Goal: Task Accomplishment & Management: Complete application form

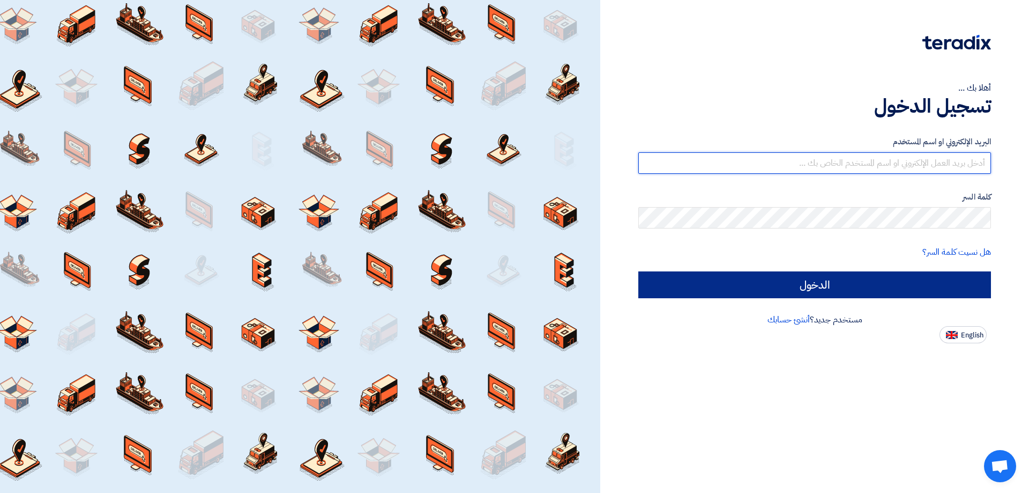
type input "[EMAIL_ADDRESS][DOMAIN_NAME]"
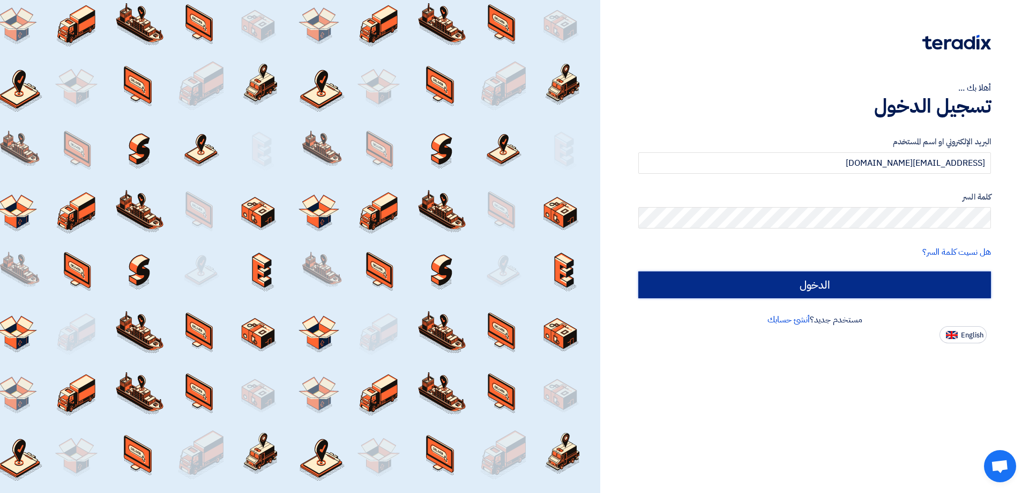
click at [936, 279] on input "الدخول" at bounding box center [815, 284] width 353 height 27
type input "Sign in"
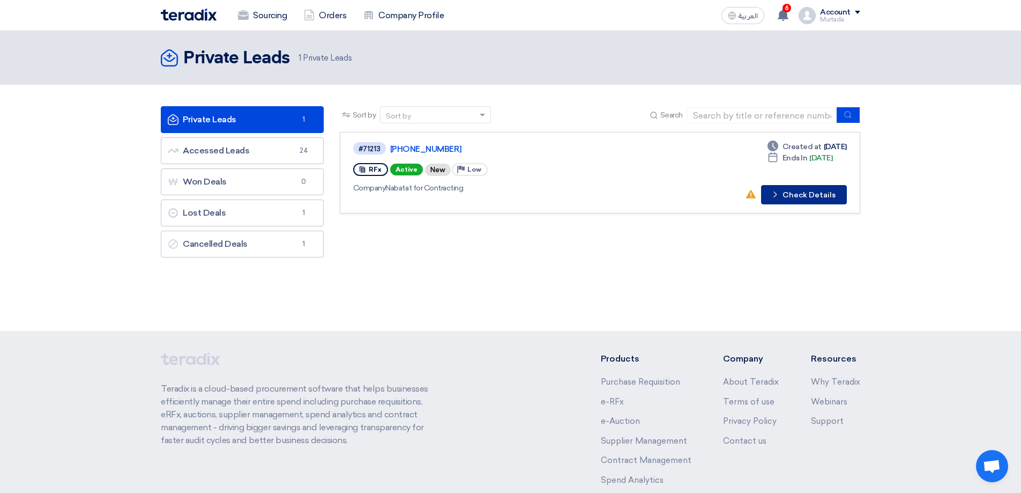
click at [795, 192] on button "Check details Check Details" at bounding box center [804, 194] width 86 height 19
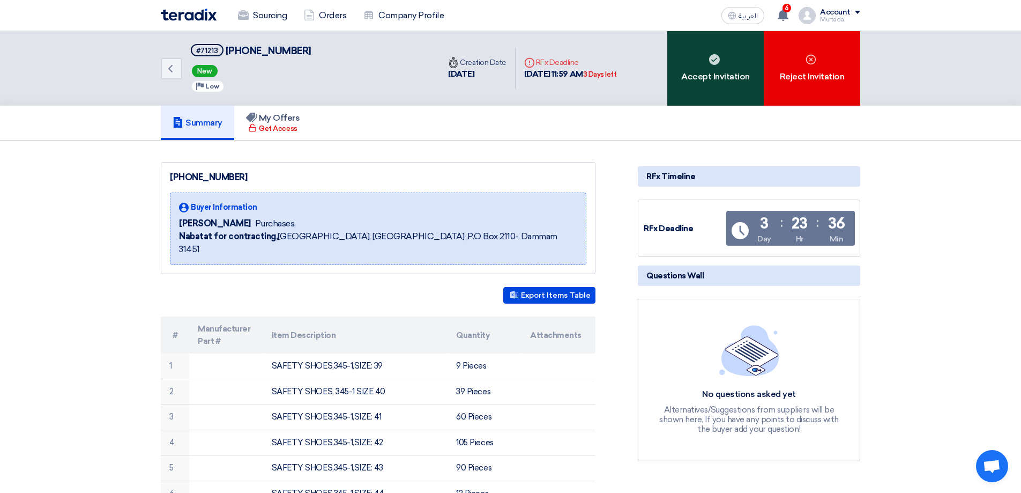
click at [723, 53] on div "Accept Invitation" at bounding box center [716, 68] width 97 height 75
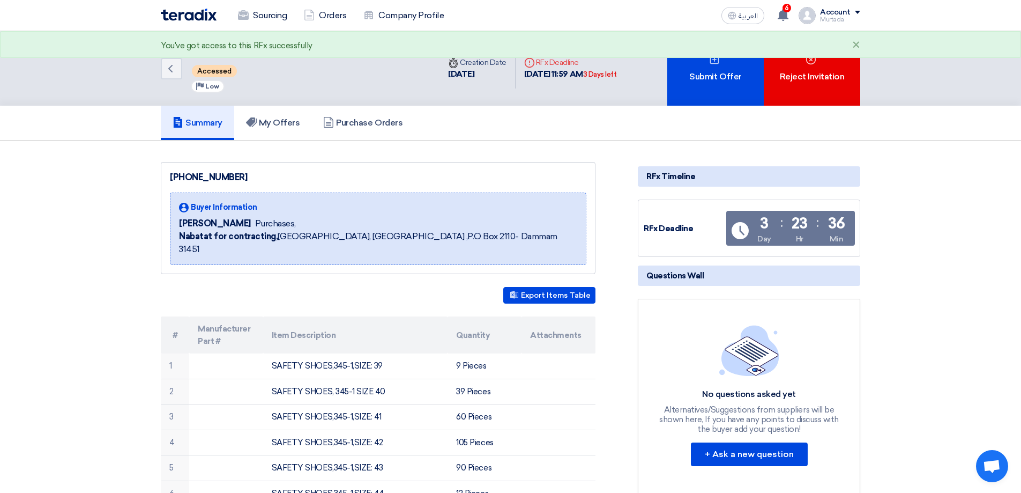
scroll to position [572, 0]
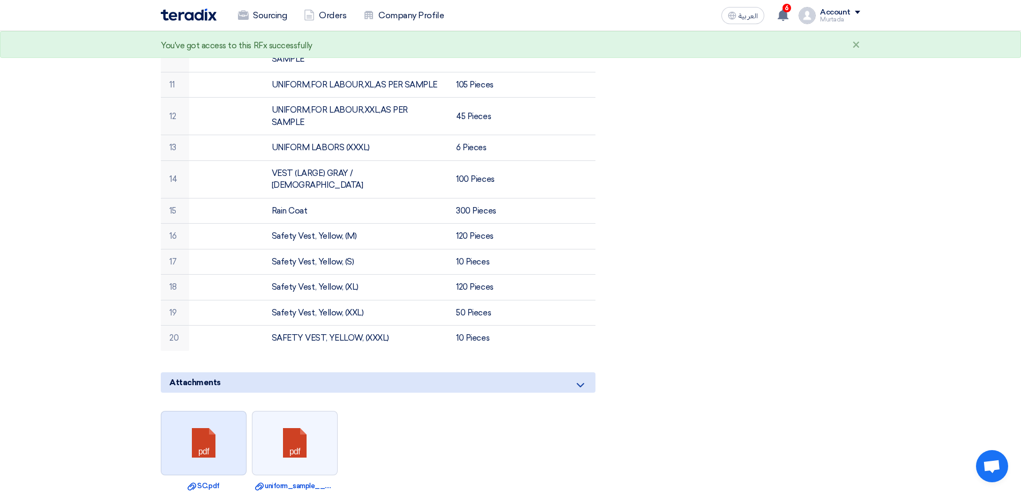
click at [217, 419] on link at bounding box center [204, 443] width 86 height 64
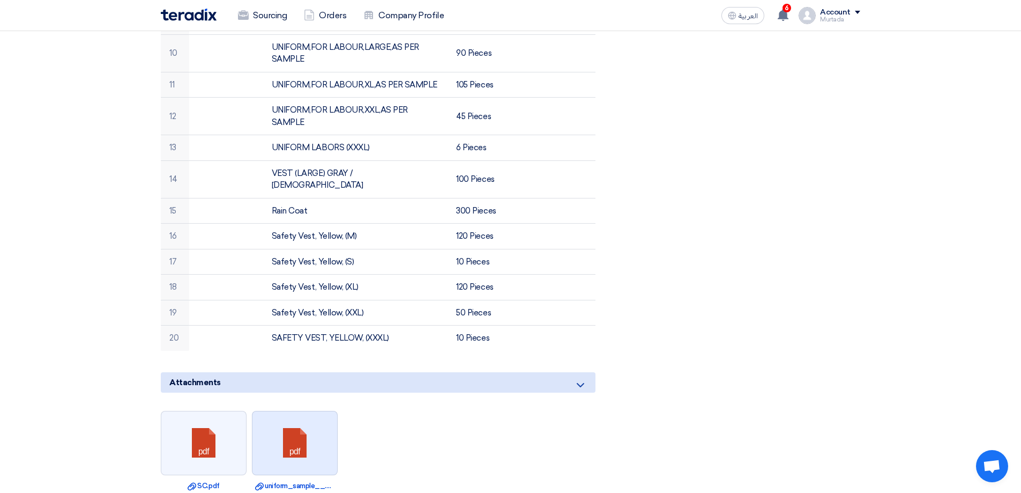
click at [285, 432] on link at bounding box center [296, 443] width 86 height 64
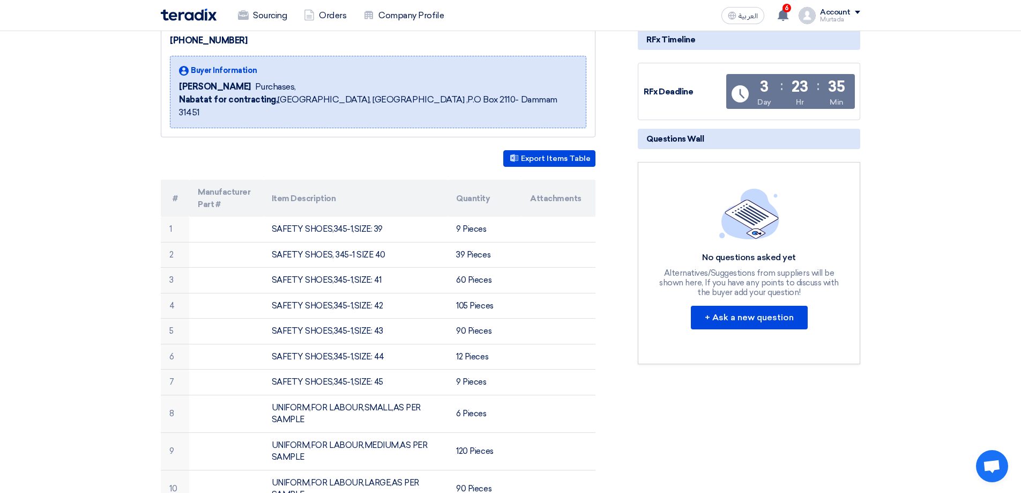
scroll to position [0, 0]
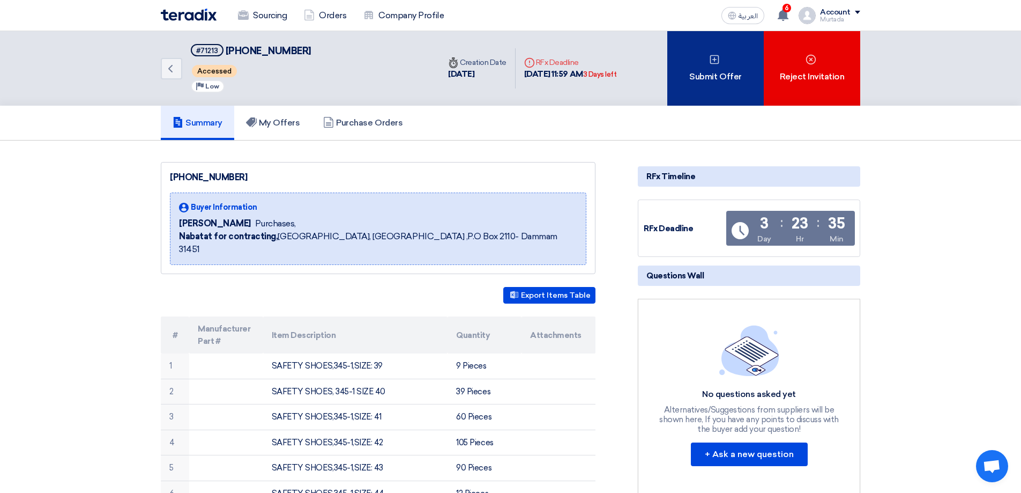
click at [732, 90] on div "Submit Offer" at bounding box center [716, 68] width 97 height 75
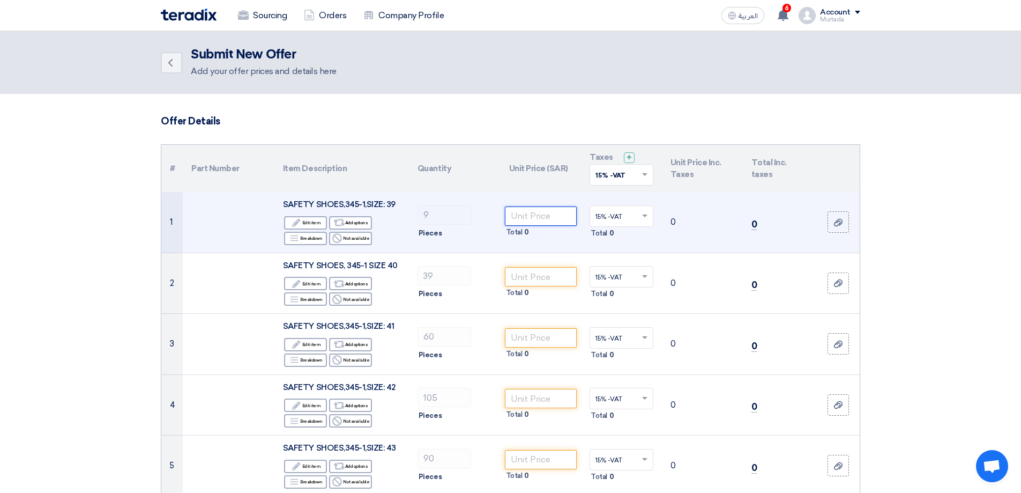
click at [537, 219] on input "number" at bounding box center [541, 215] width 72 height 19
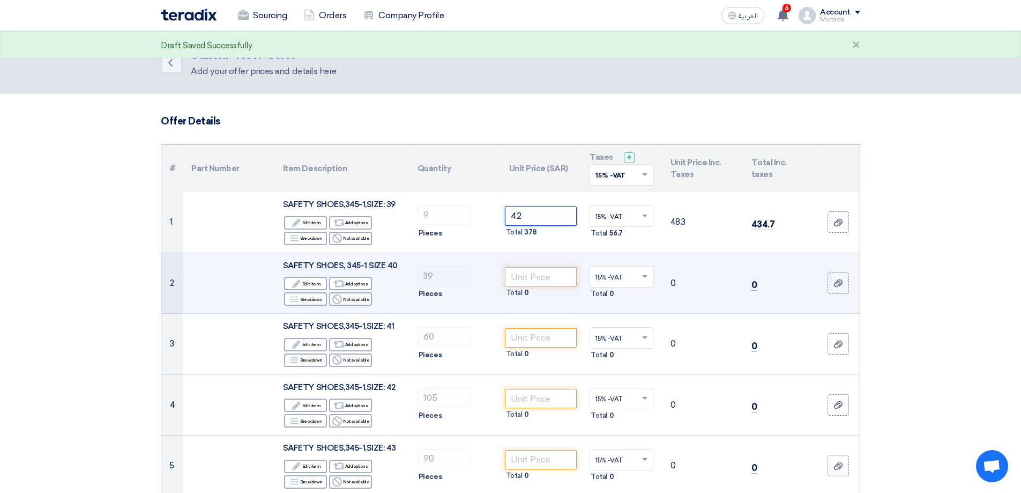
type input "42"
click at [563, 278] on input "number" at bounding box center [541, 276] width 72 height 19
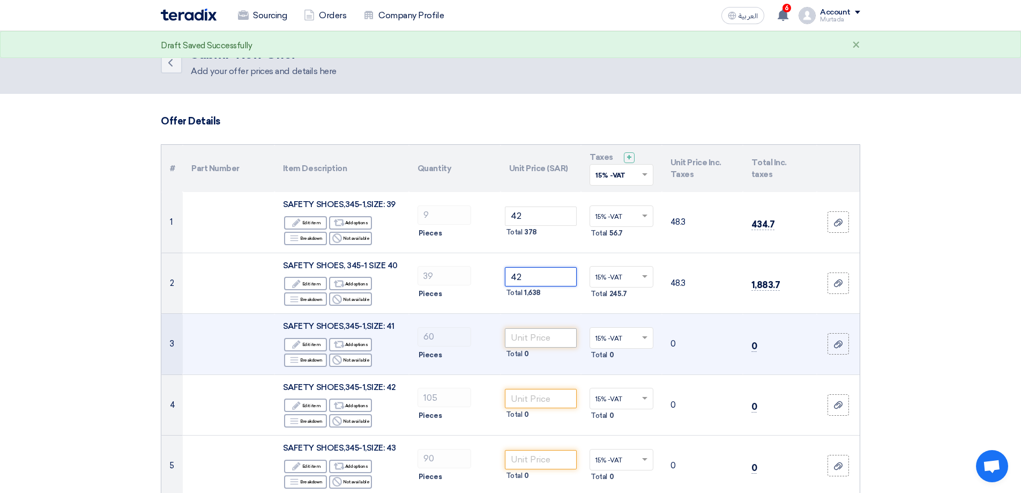
type input "42"
click at [551, 343] on input "number" at bounding box center [541, 337] width 72 height 19
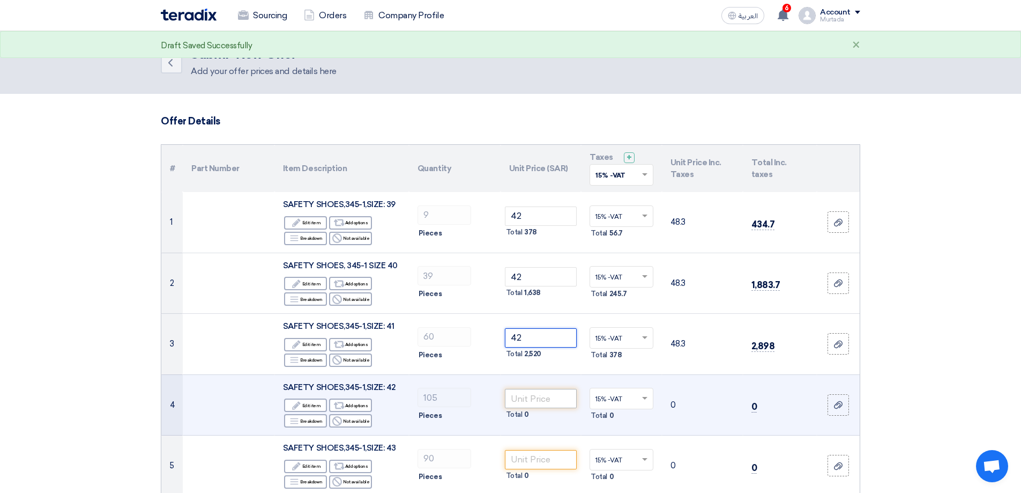
type input "42"
click at [539, 396] on input "number" at bounding box center [541, 398] width 72 height 19
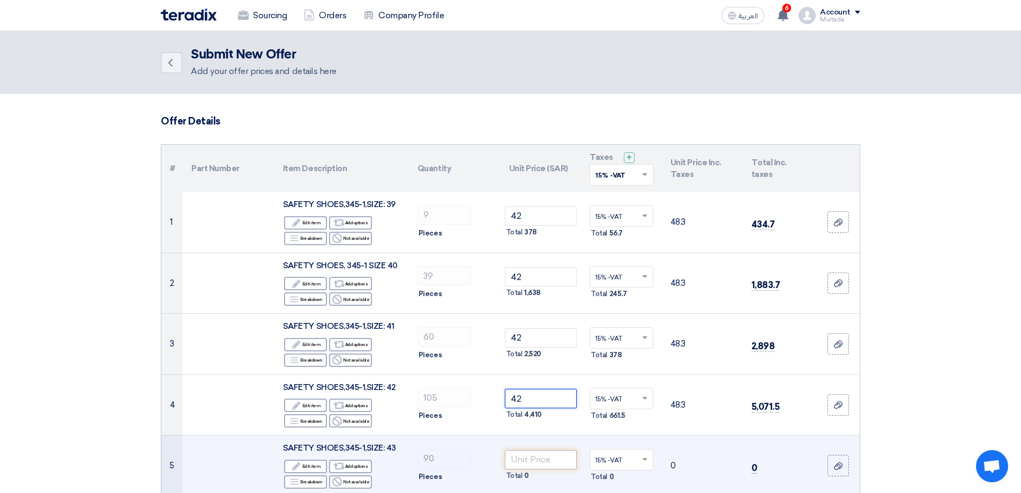
type input "42"
click at [543, 457] on input "number" at bounding box center [541, 459] width 72 height 19
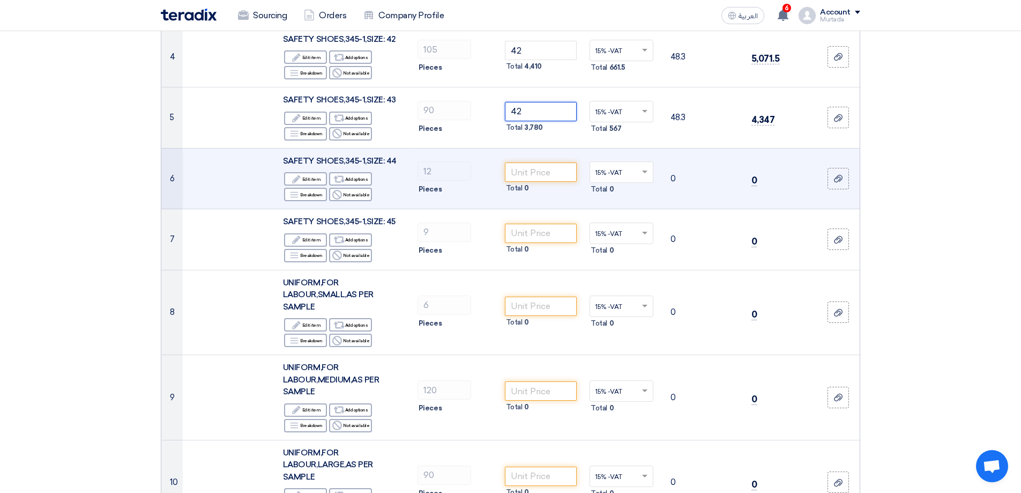
scroll to position [353, 0]
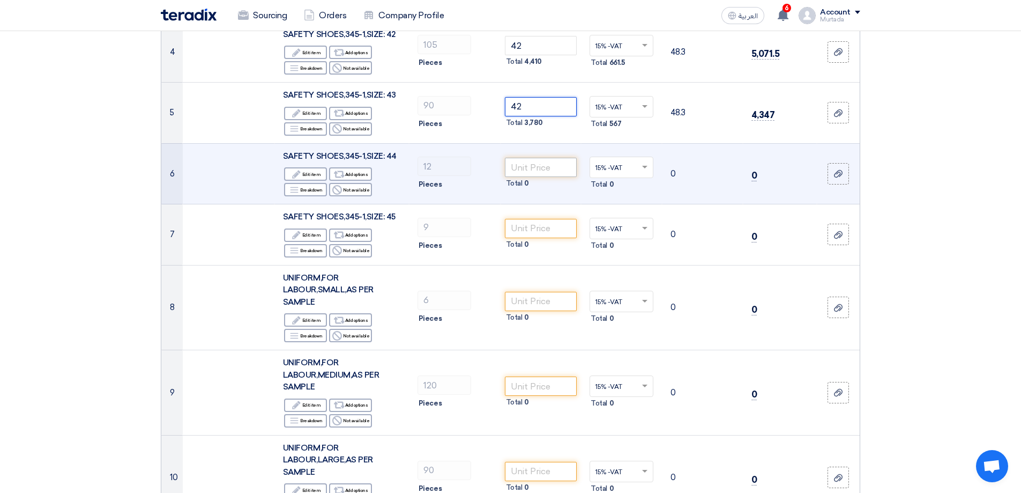
type input "42"
click at [547, 167] on input "number" at bounding box center [541, 167] width 72 height 19
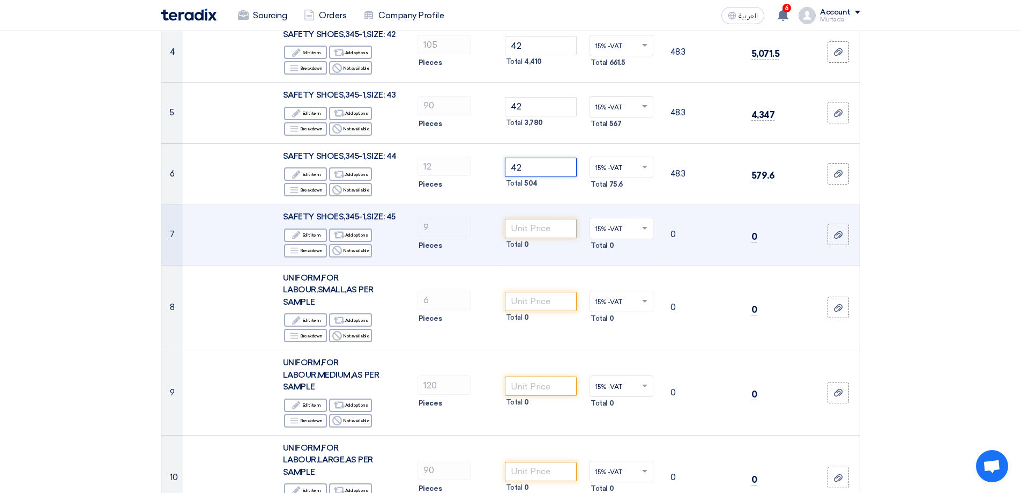
type input "42"
click at [535, 229] on input "number" at bounding box center [541, 228] width 72 height 19
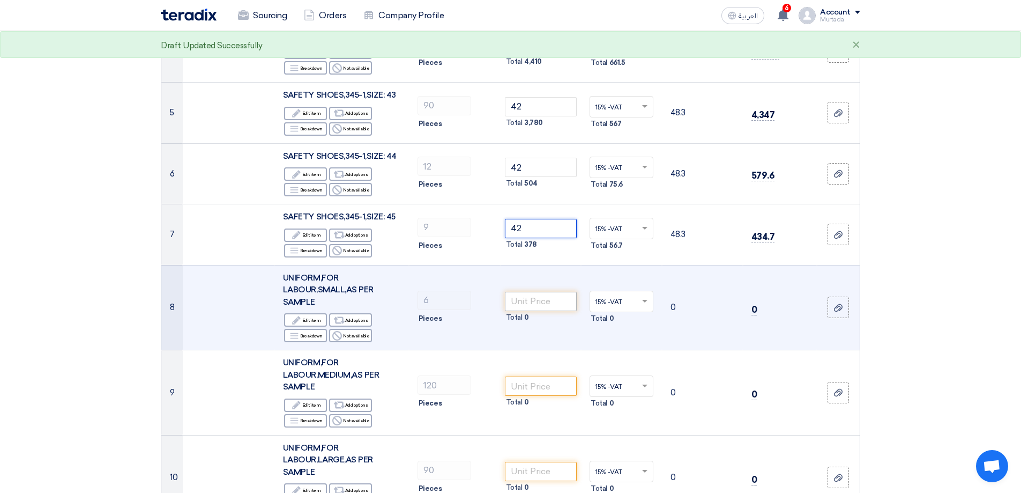
type input "42"
click at [538, 298] on input "number" at bounding box center [541, 301] width 72 height 19
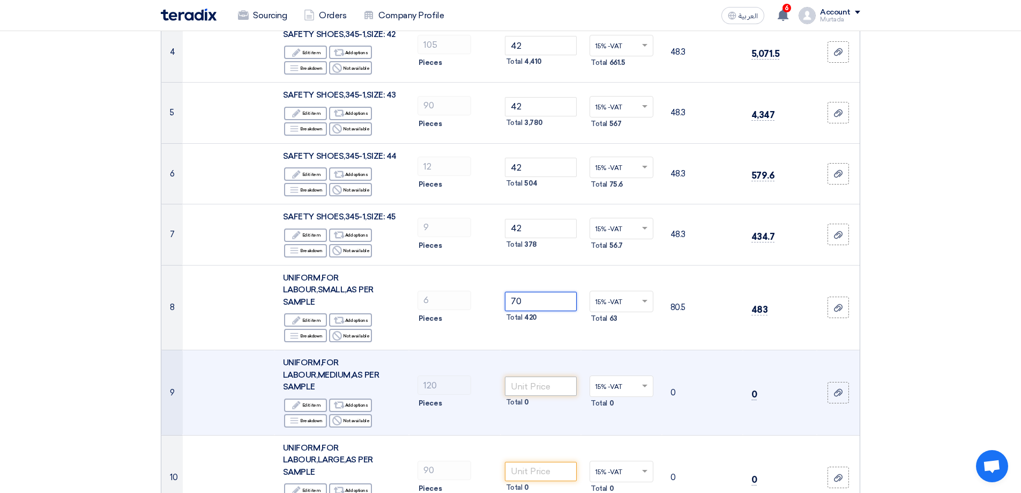
type input "70"
click at [557, 384] on input "number" at bounding box center [541, 385] width 72 height 19
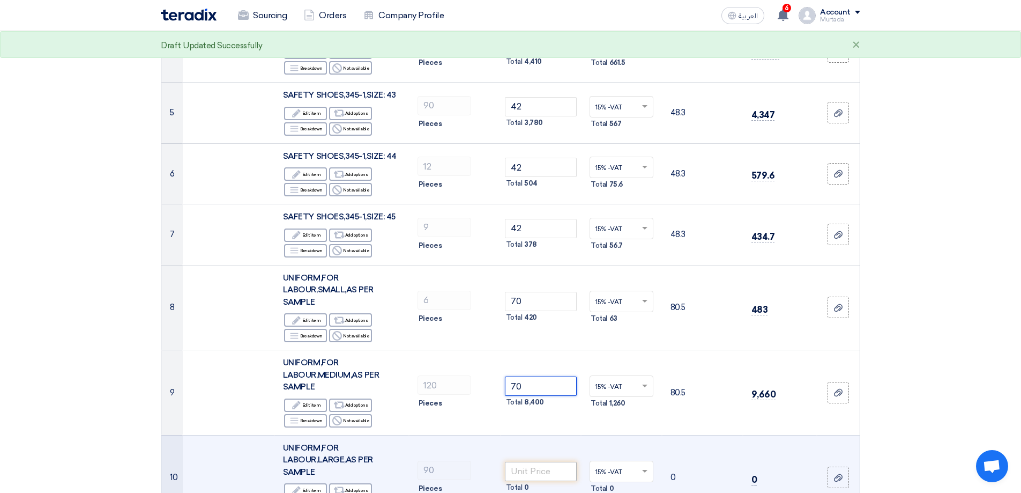
type input "70"
click at [545, 468] on input "number" at bounding box center [541, 471] width 72 height 19
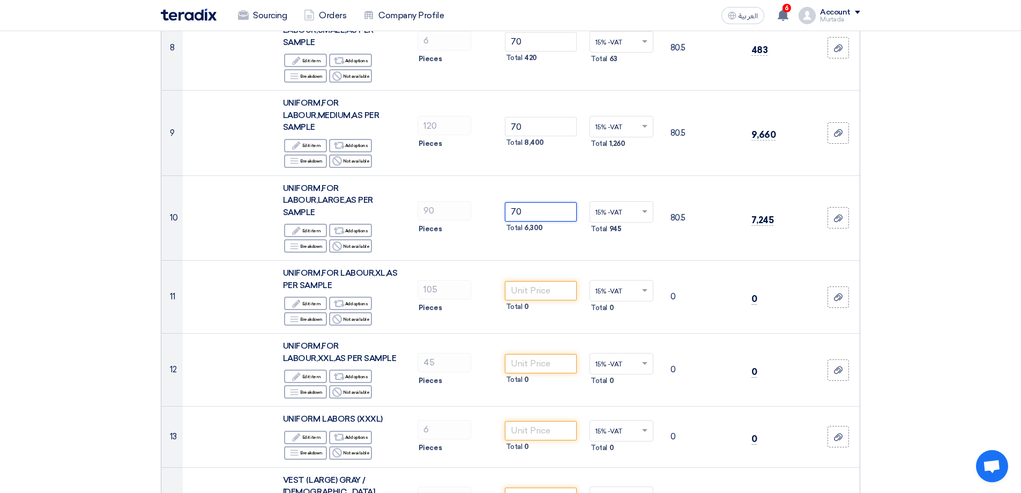
scroll to position [637, 0]
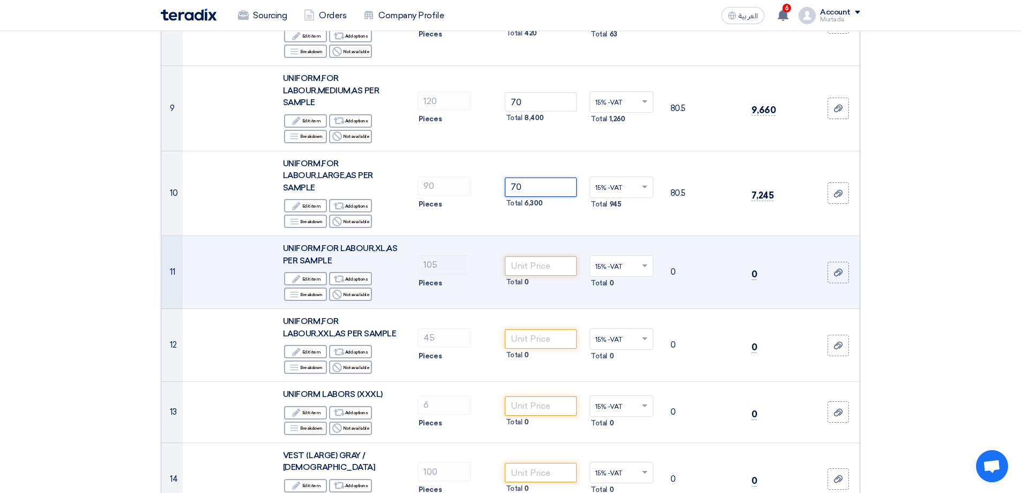
type input "70"
click at [543, 263] on input "number" at bounding box center [541, 265] width 72 height 19
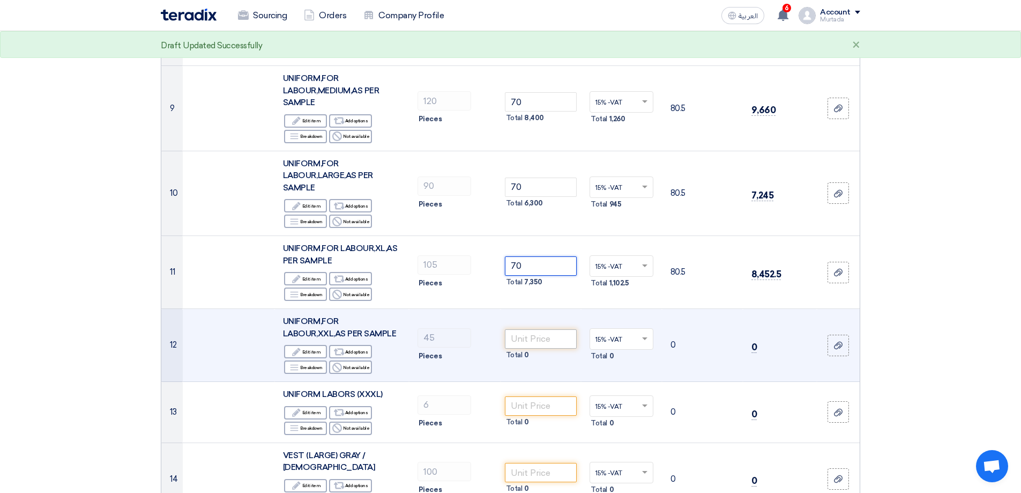
type input "70"
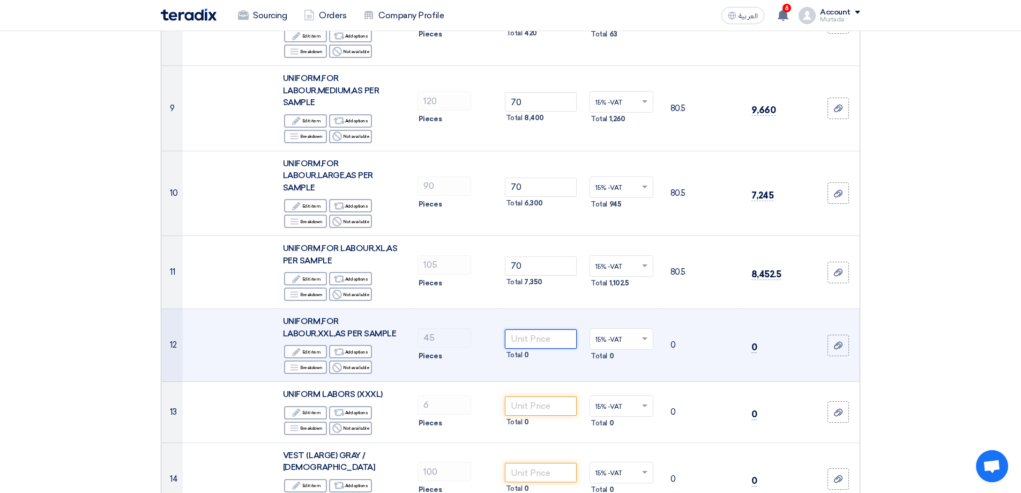
click at [536, 342] on input "number" at bounding box center [541, 338] width 72 height 19
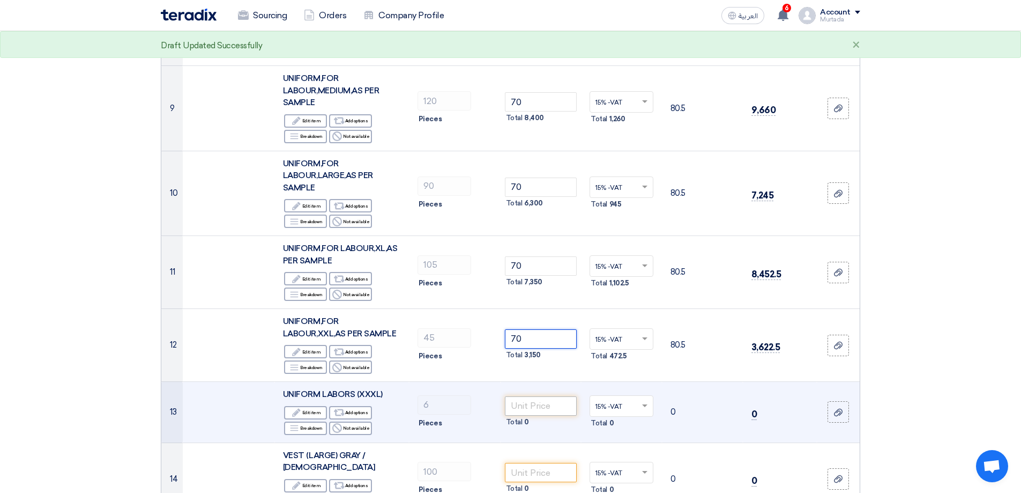
type input "70"
click at [540, 410] on input "number" at bounding box center [541, 405] width 72 height 19
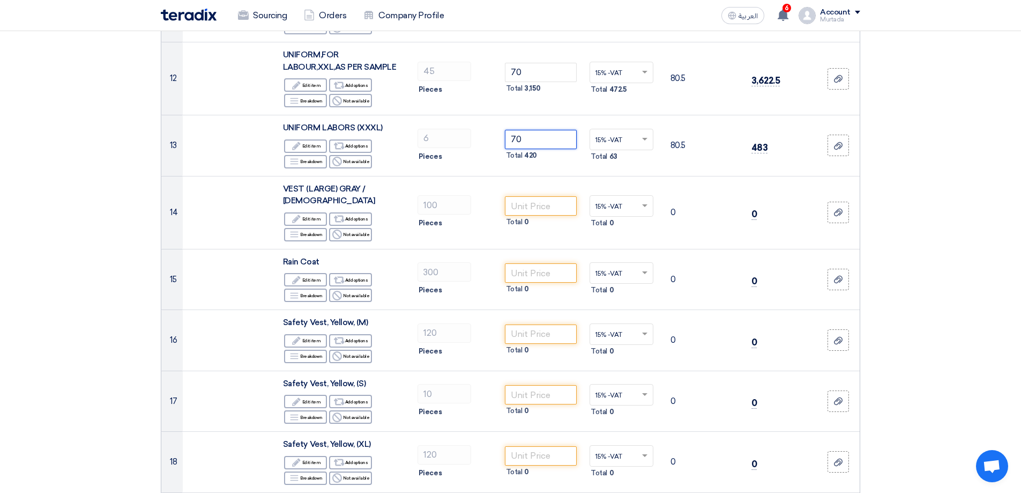
scroll to position [946, 0]
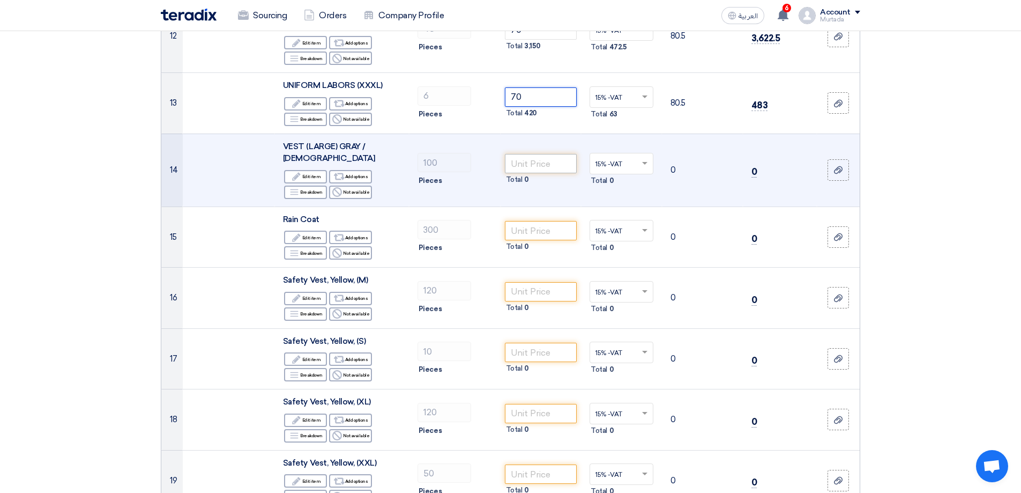
type input "70"
click at [554, 162] on input "number" at bounding box center [541, 163] width 72 height 19
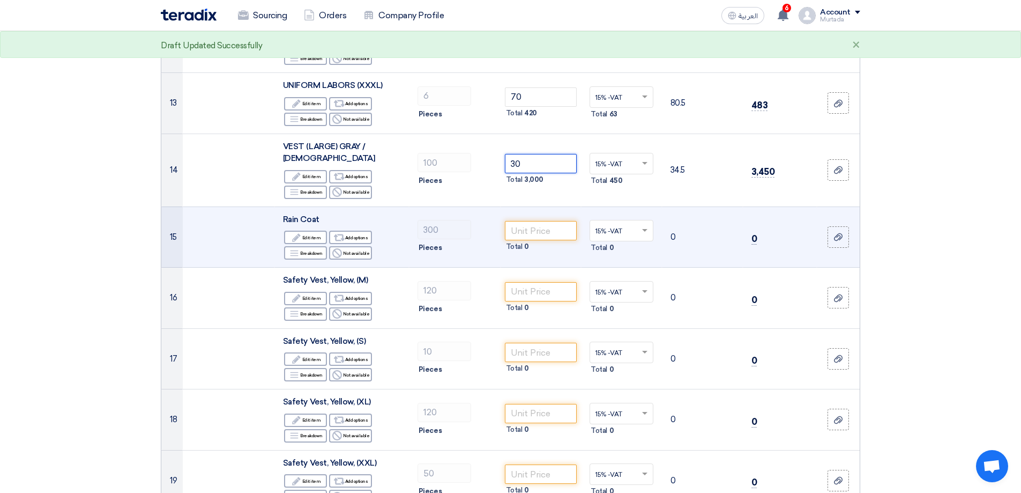
type input "30"
click at [552, 207] on td "Total 0" at bounding box center [541, 236] width 81 height 61
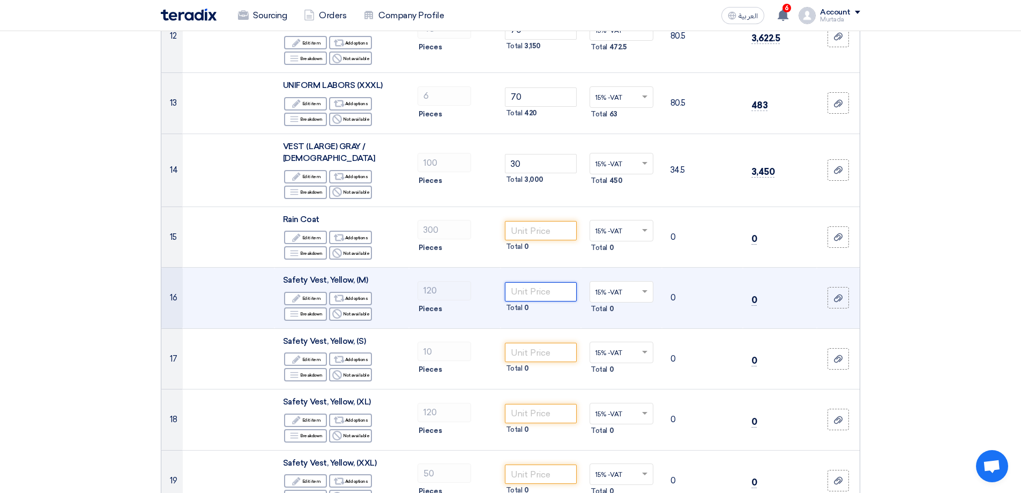
click at [529, 282] on input "number" at bounding box center [541, 291] width 72 height 19
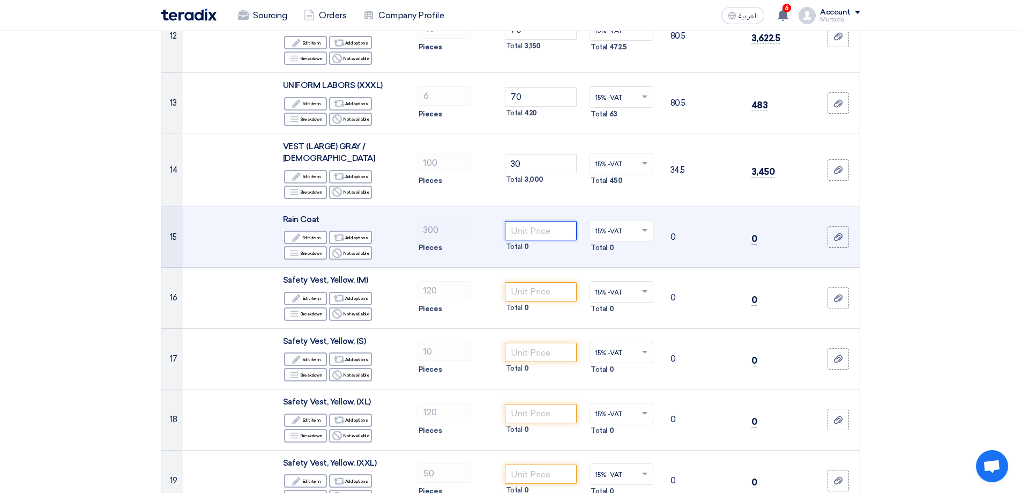
click at [541, 221] on input "number" at bounding box center [541, 230] width 72 height 19
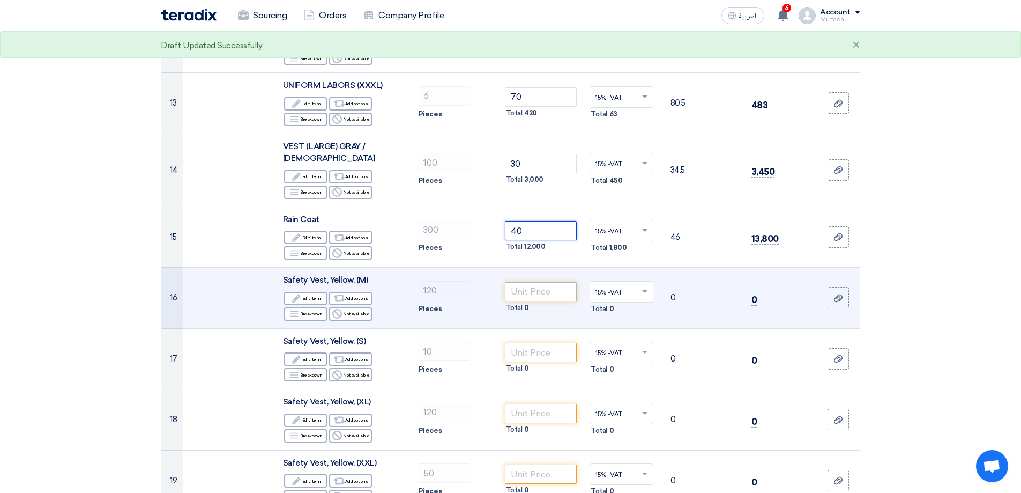
type input "40"
click at [532, 283] on input "number" at bounding box center [541, 291] width 72 height 19
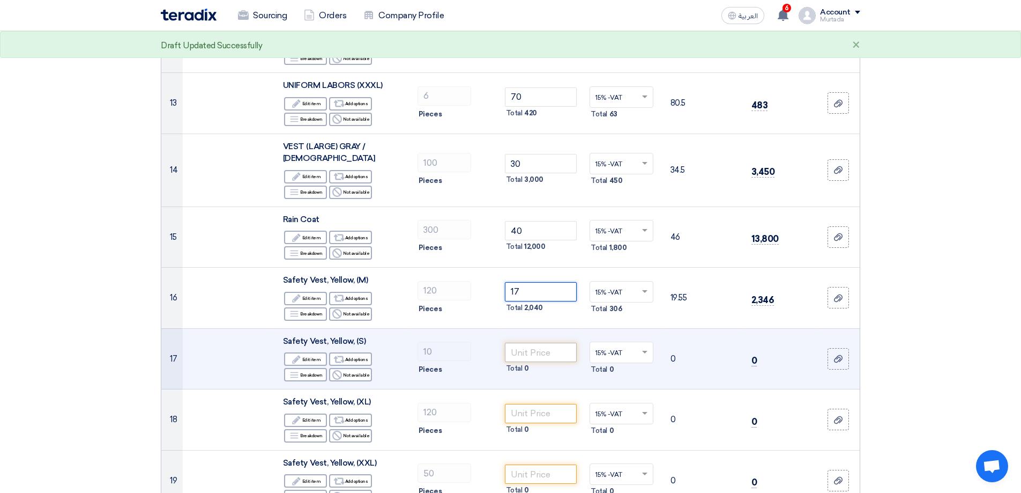
type input "17"
click at [547, 343] on input "number" at bounding box center [541, 352] width 72 height 19
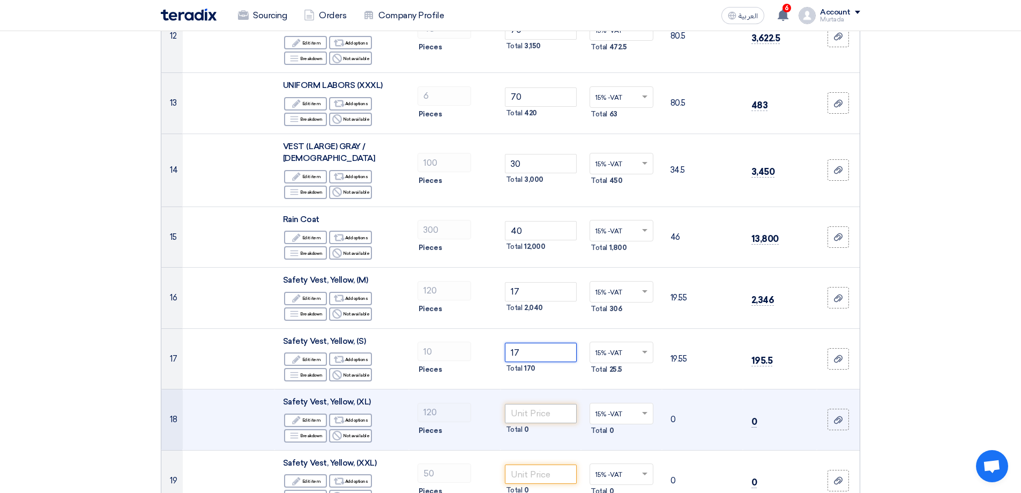
type input "17"
click at [534, 404] on input "number" at bounding box center [541, 413] width 72 height 19
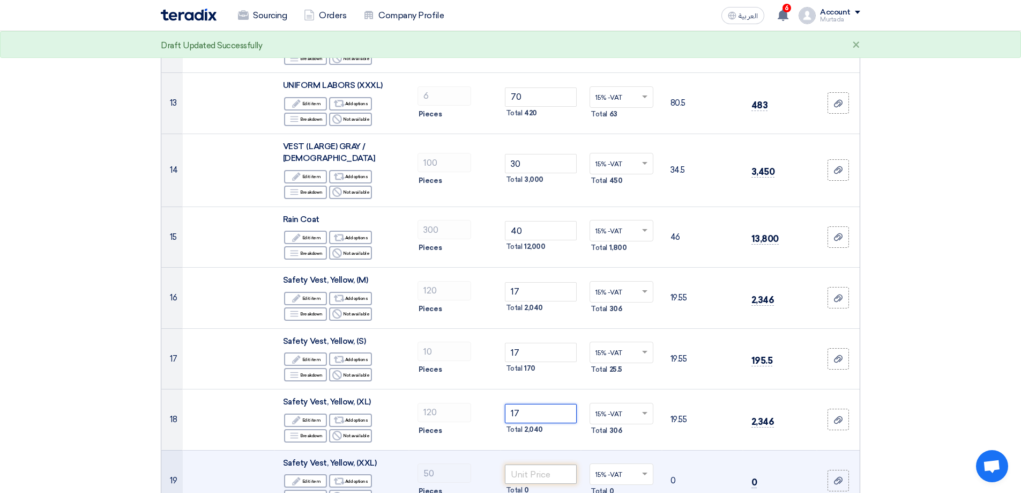
type input "17"
click at [529, 464] on input "number" at bounding box center [541, 473] width 72 height 19
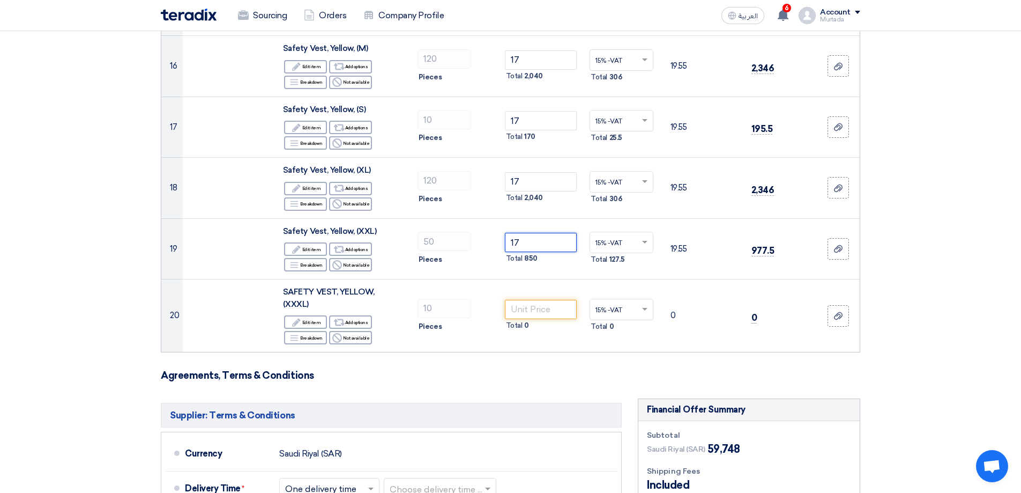
scroll to position [1183, 0]
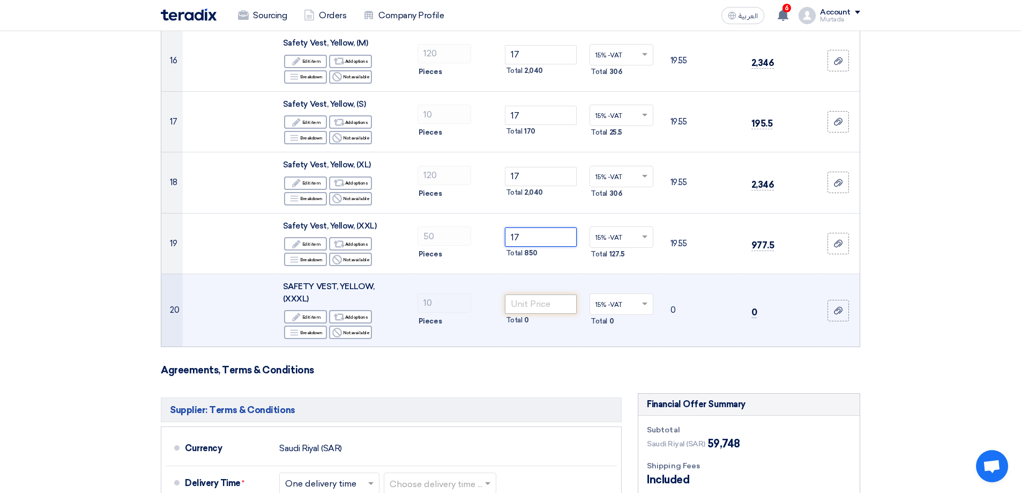
type input "17"
click at [544, 294] on input "number" at bounding box center [541, 303] width 72 height 19
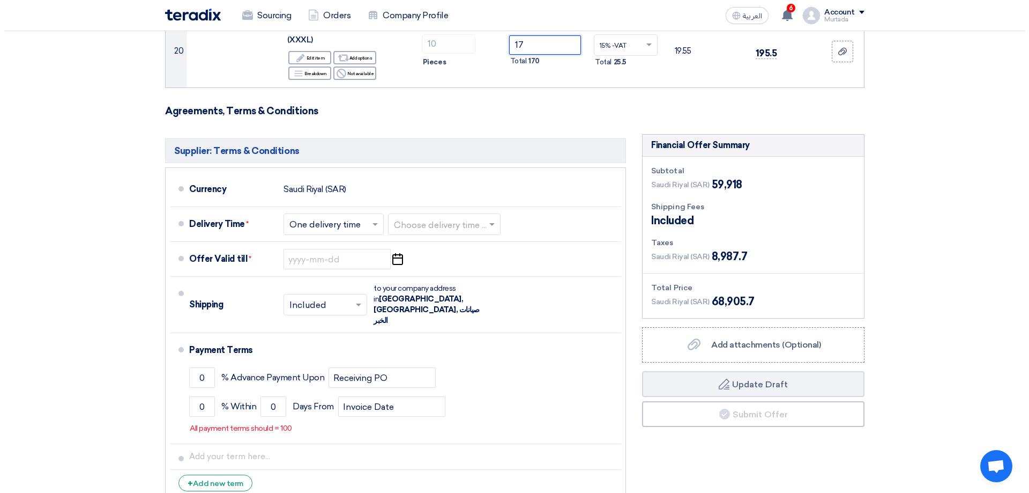
scroll to position [1432, 0]
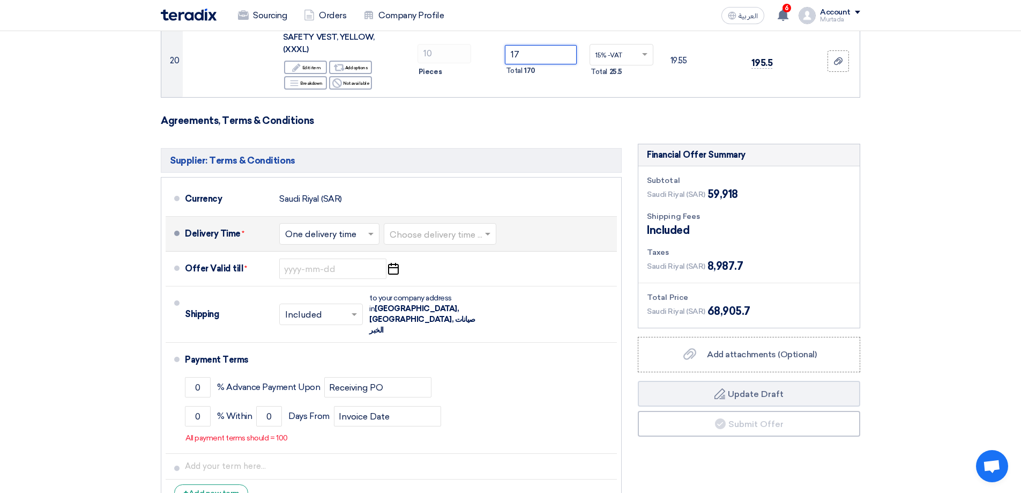
type input "17"
click at [424, 227] on input "text" at bounding box center [441, 235] width 102 height 16
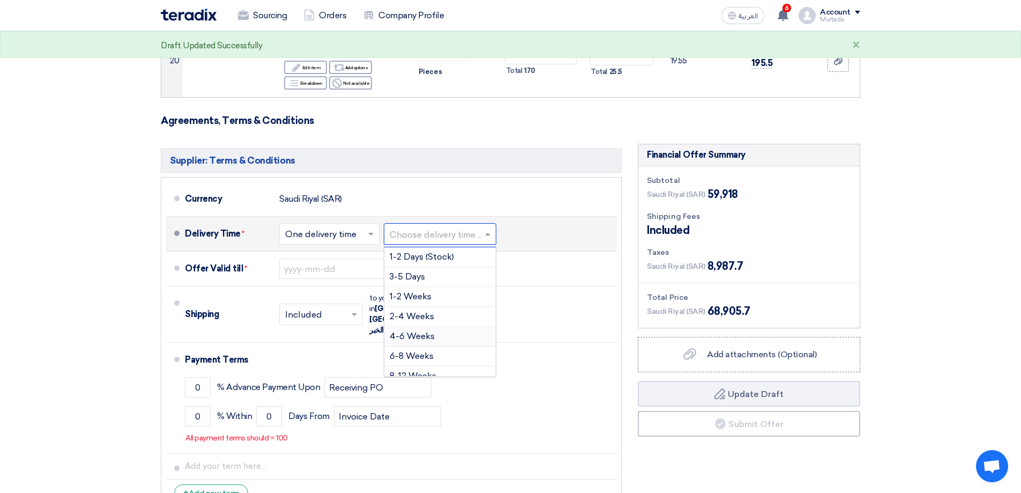
click at [414, 331] on span "4-6 Weeks" at bounding box center [412, 336] width 45 height 10
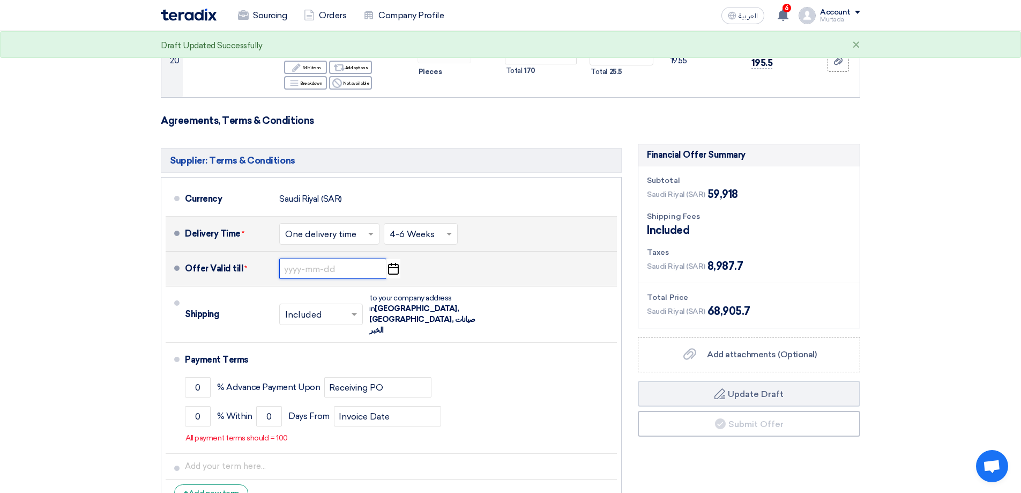
click at [335, 258] on input at bounding box center [332, 268] width 107 height 20
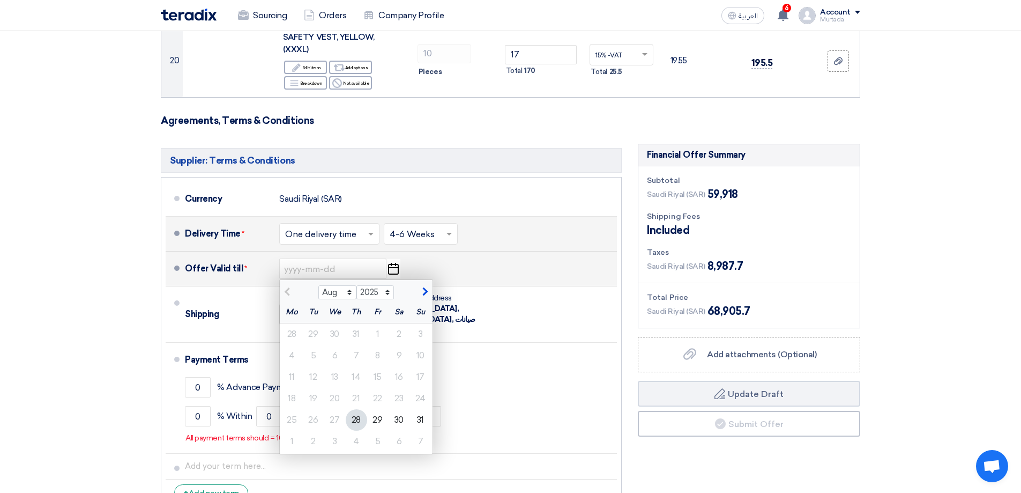
click at [426, 285] on button "button" at bounding box center [424, 290] width 18 height 11
select select "9"
click at [331, 323] on div "3" at bounding box center [334, 333] width 21 height 21
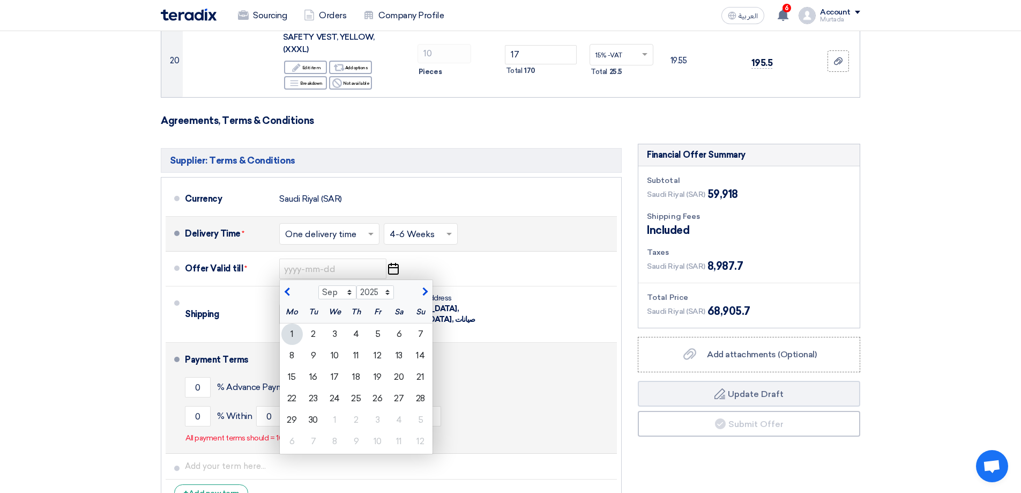
type input "[DATE]"
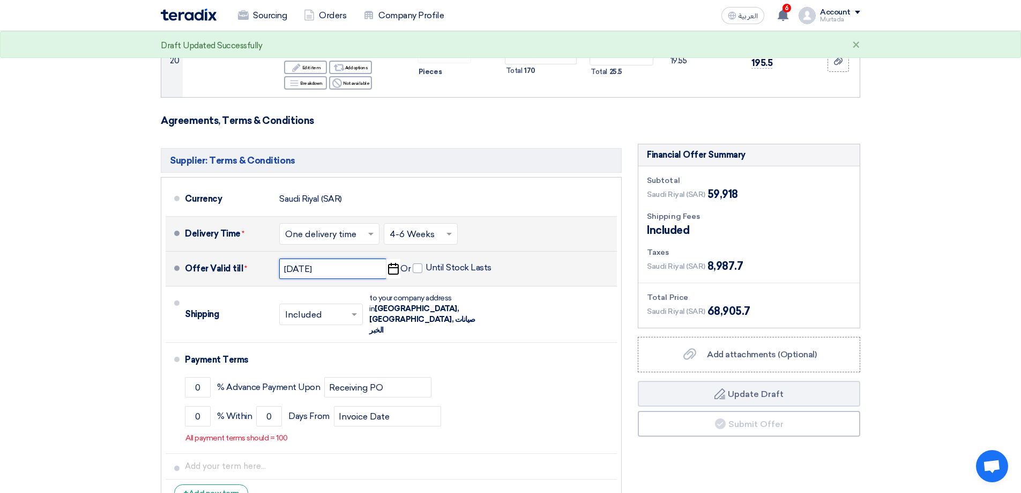
click at [338, 258] on input "[DATE]" at bounding box center [332, 268] width 107 height 20
select select "9"
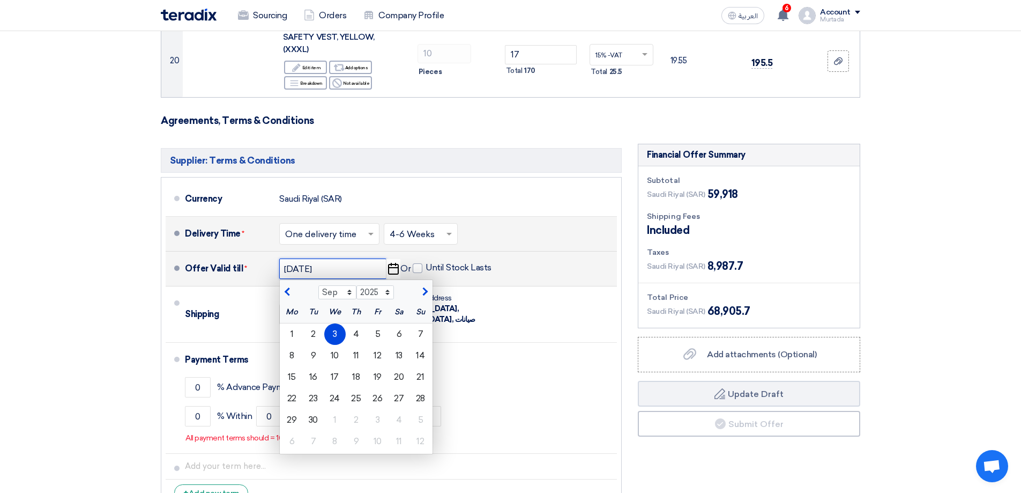
click at [329, 258] on input "[DATE]" at bounding box center [332, 268] width 107 height 20
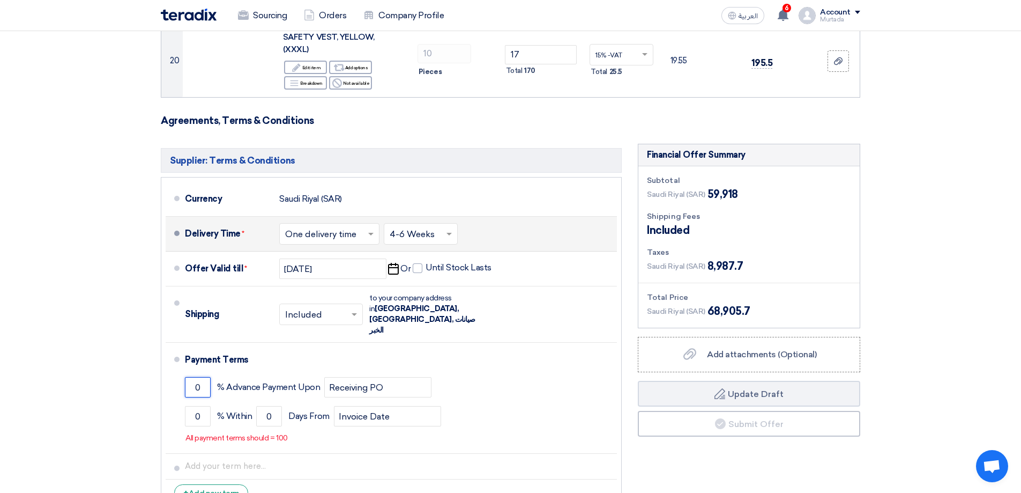
drag, startPoint x: 203, startPoint y: 343, endPoint x: 163, endPoint y: 342, distance: 39.7
click at [163, 342] on ul "Currency [GEOGRAPHIC_DATA] (SAR) Delivery Time * Choose delivery time ... × One…" at bounding box center [391, 343] width 461 height 333
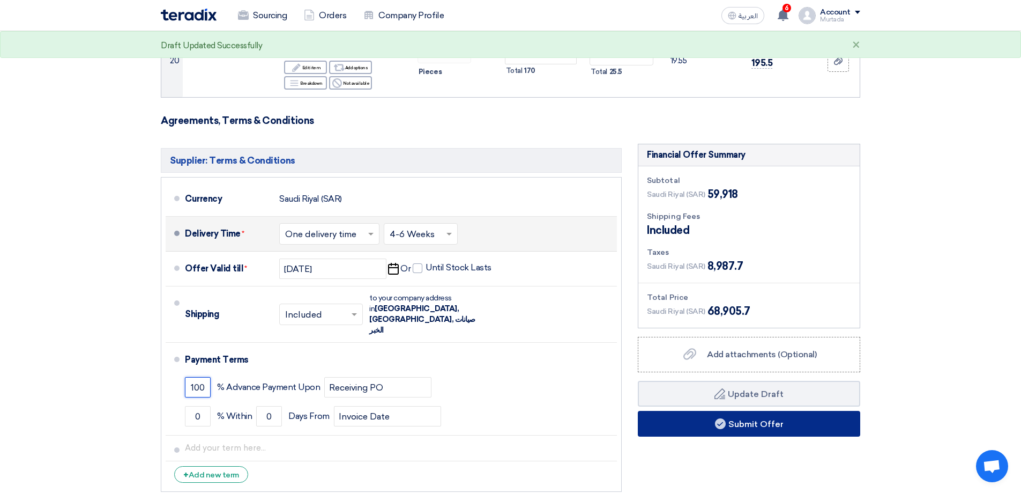
type input "100"
click at [777, 411] on button "Submit Offer" at bounding box center [749, 424] width 223 height 26
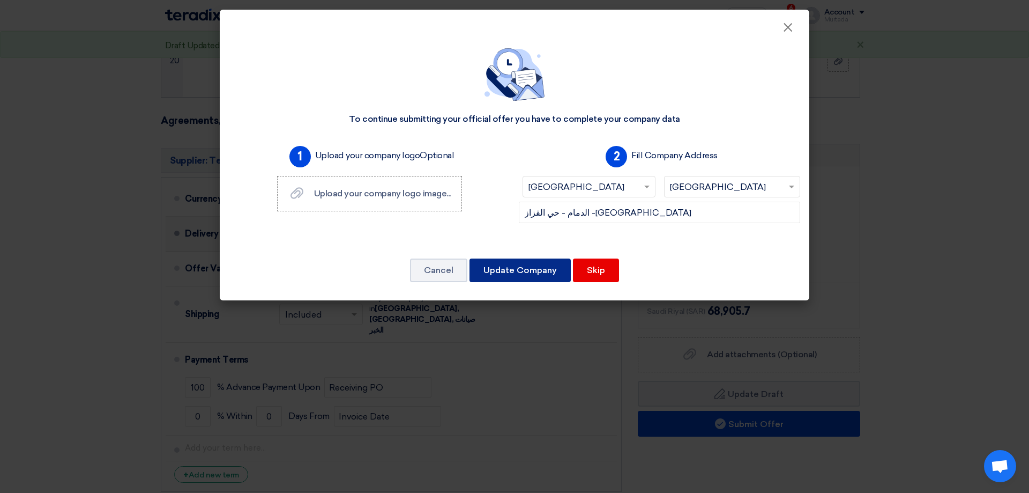
click at [489, 273] on button "Update Company" at bounding box center [520, 270] width 101 height 24
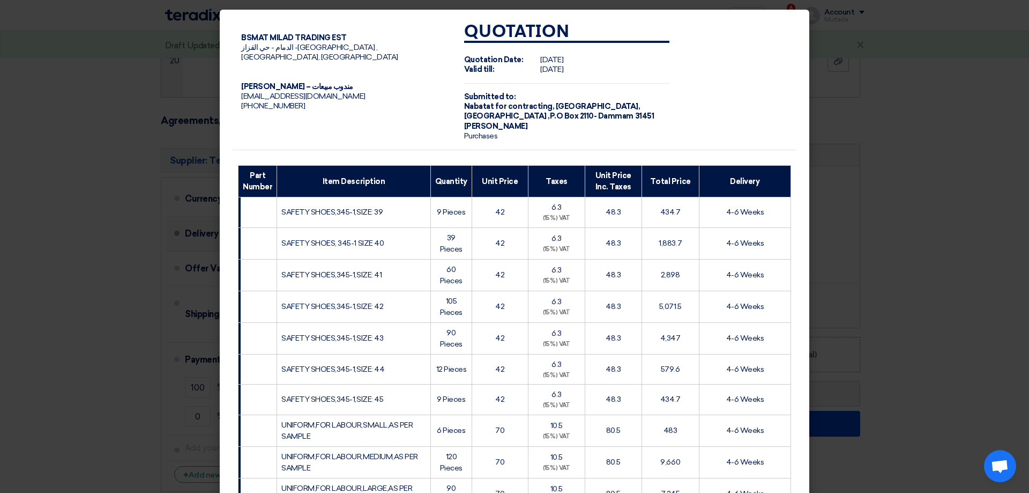
scroll to position [570, 0]
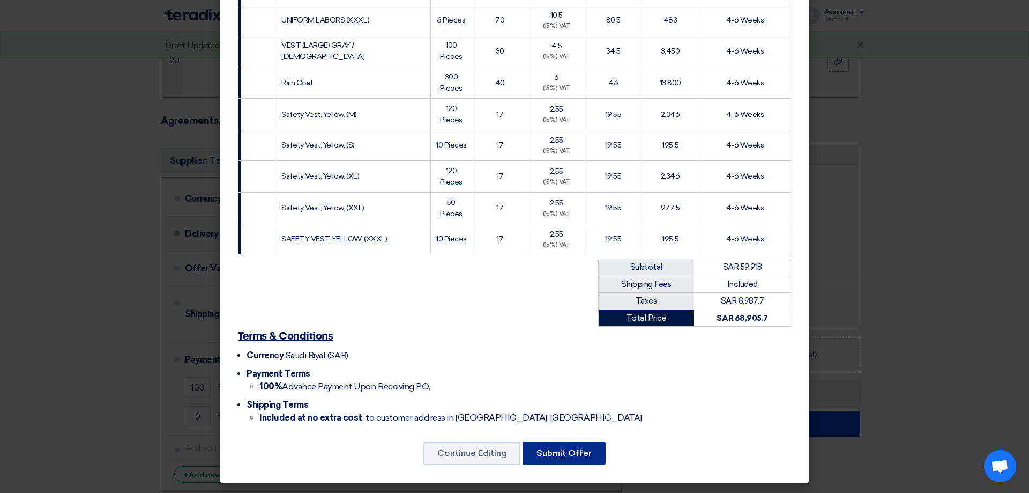
click at [561, 453] on button "Submit Offer" at bounding box center [564, 453] width 83 height 24
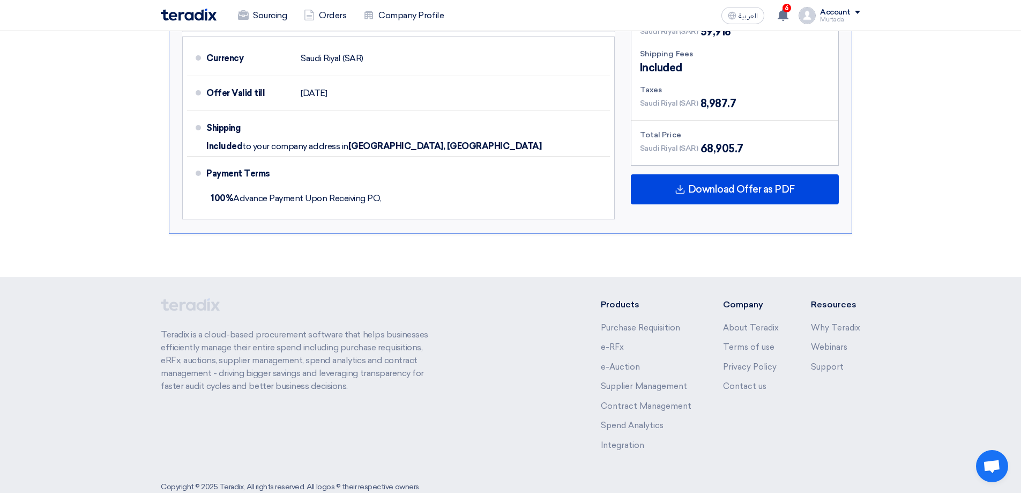
scroll to position [1224, 0]
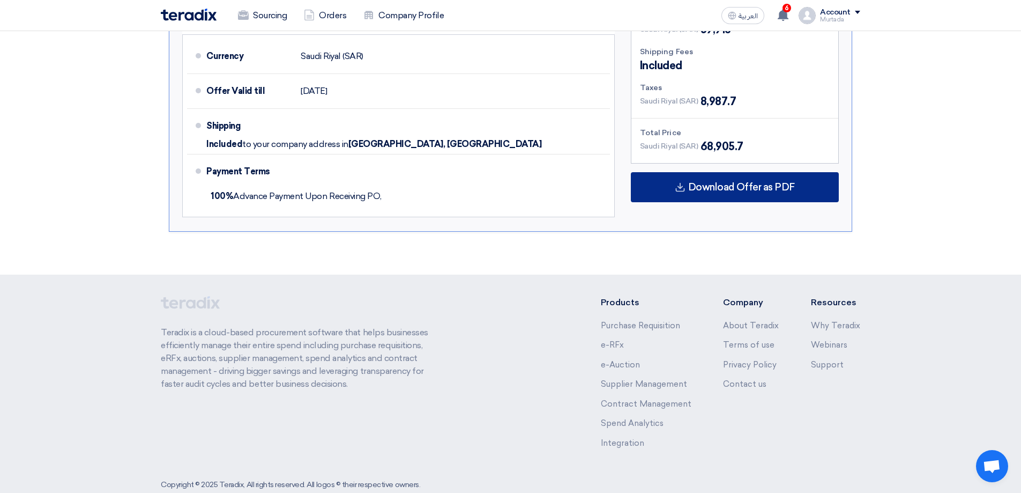
click at [724, 172] on div "Download Offer as PDF" at bounding box center [735, 187] width 208 height 30
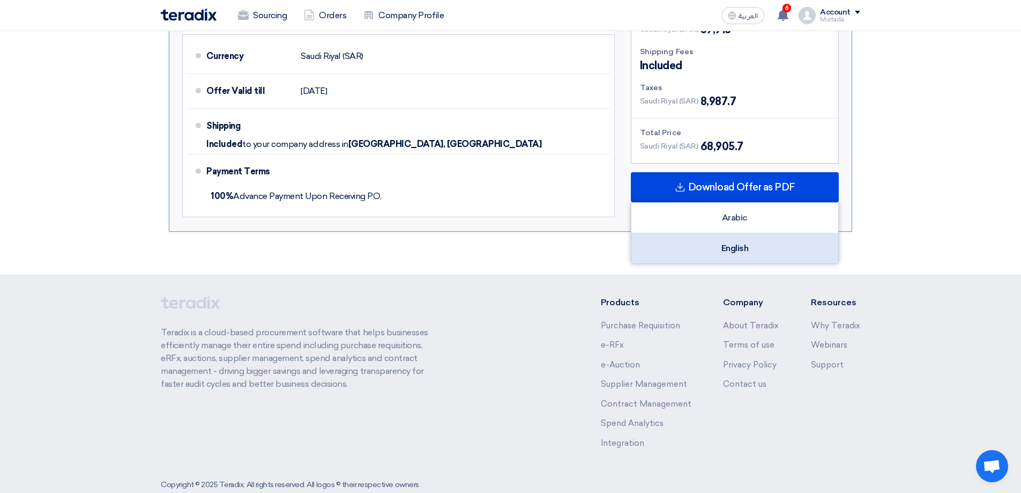
drag, startPoint x: 694, startPoint y: 229, endPoint x: 628, endPoint y: 238, distance: 67.0
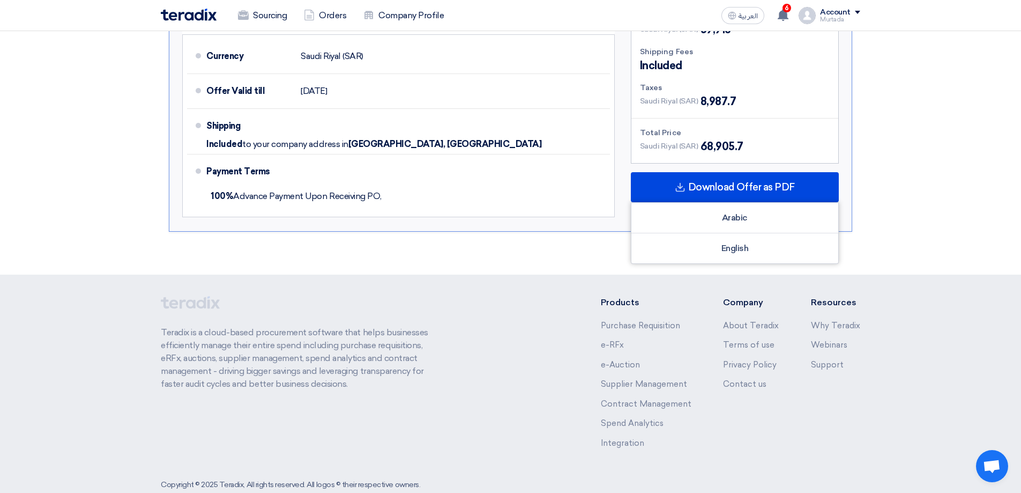
click at [694, 233] on div "English" at bounding box center [735, 248] width 207 height 30
